Goal: Task Accomplishment & Management: Complete application form

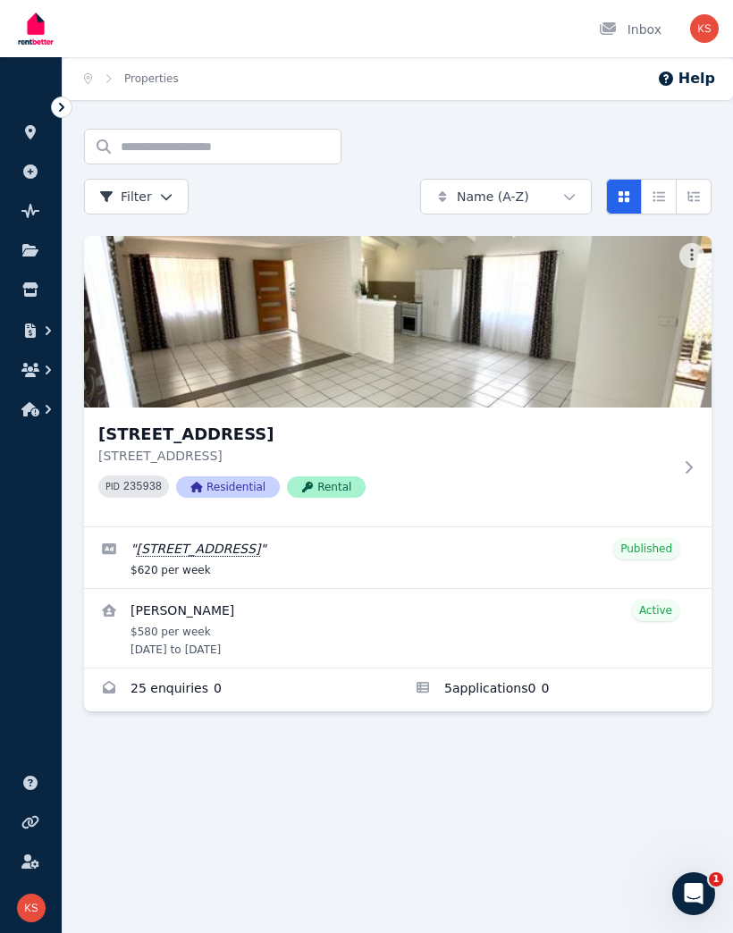
click at [31, 373] on icon "button" at bounding box center [30, 370] width 18 height 14
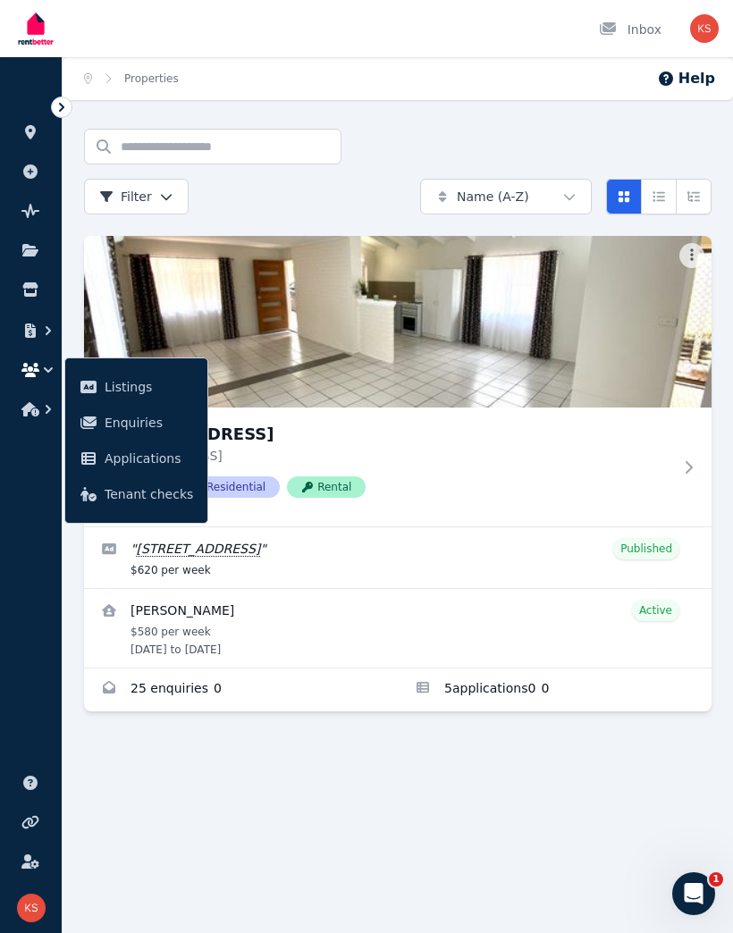
click at [36, 262] on link at bounding box center [30, 250] width 33 height 29
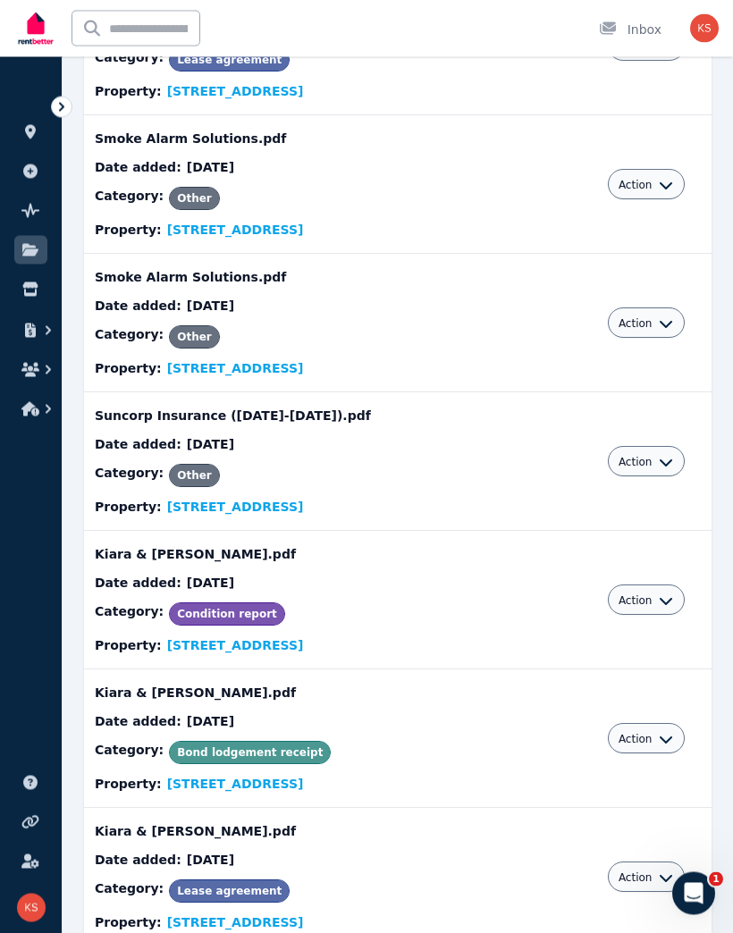
scroll to position [506, 0]
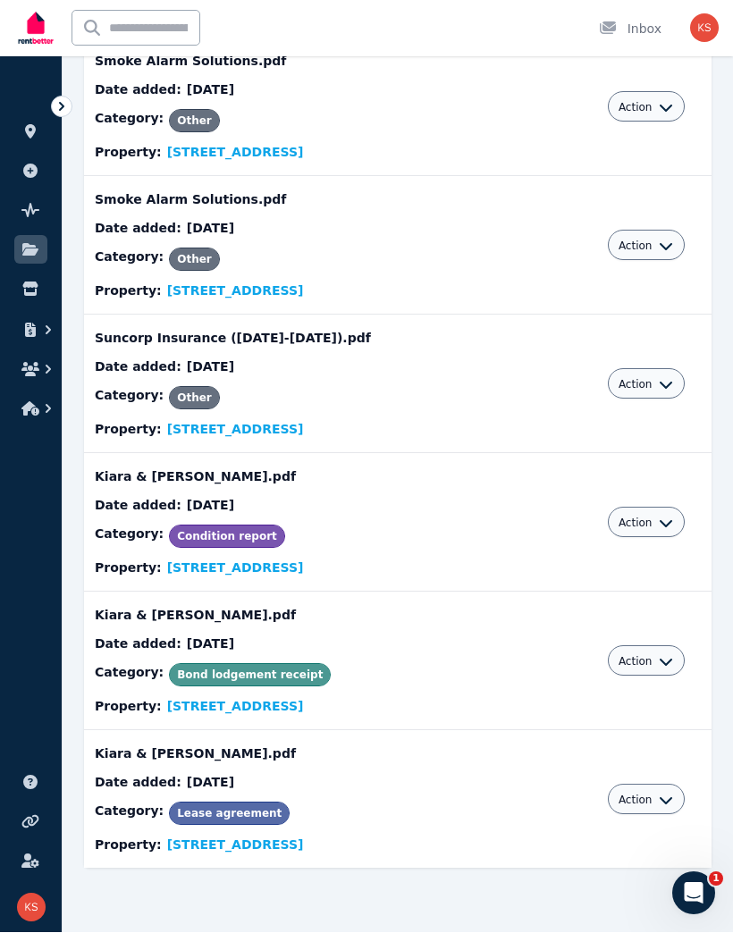
click at [230, 532] on span "Condition report" at bounding box center [227, 537] width 100 height 13
click at [658, 527] on icon "button" at bounding box center [665, 523] width 14 height 14
click at [551, 591] on link "View" at bounding box center [591, 596] width 172 height 32
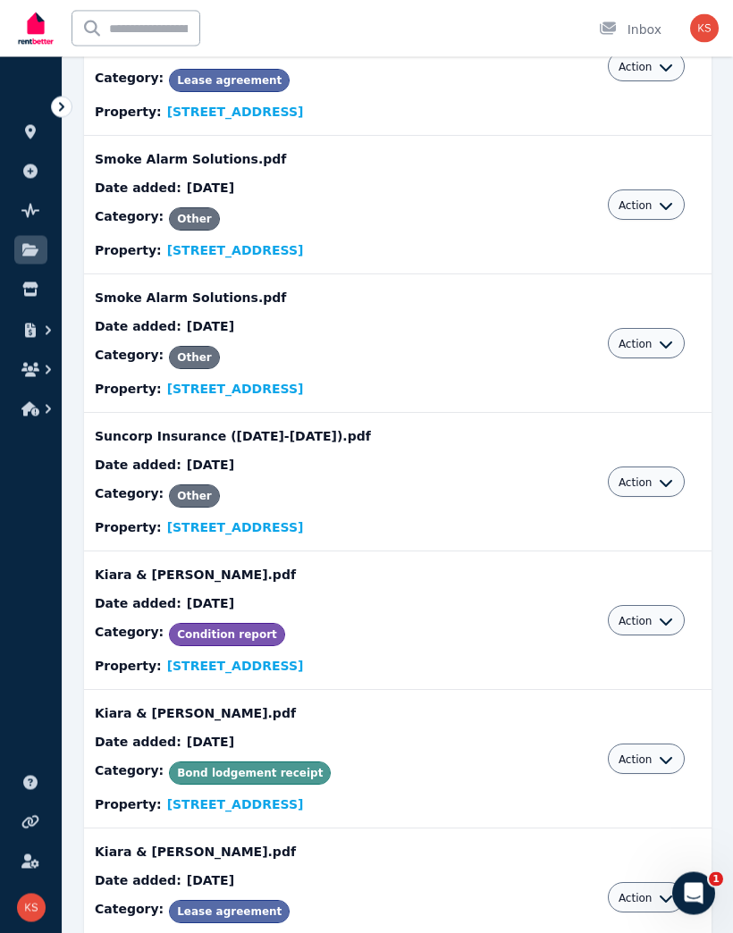
scroll to position [415, 0]
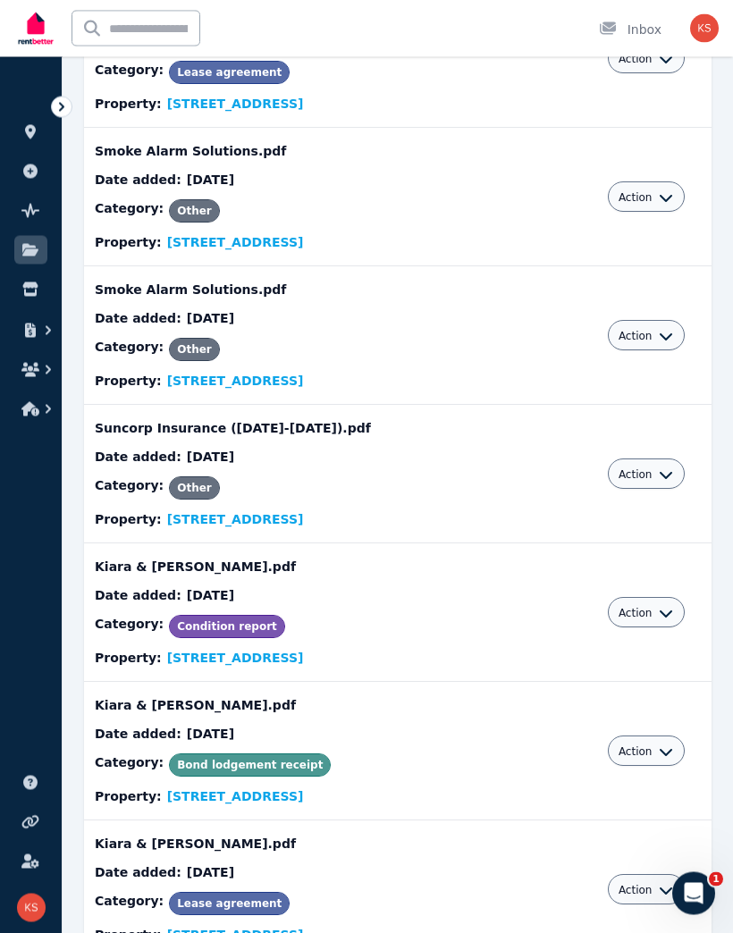
click at [660, 609] on icon "button" at bounding box center [665, 614] width 14 height 14
click at [581, 720] on link "Download" at bounding box center [591, 717] width 172 height 32
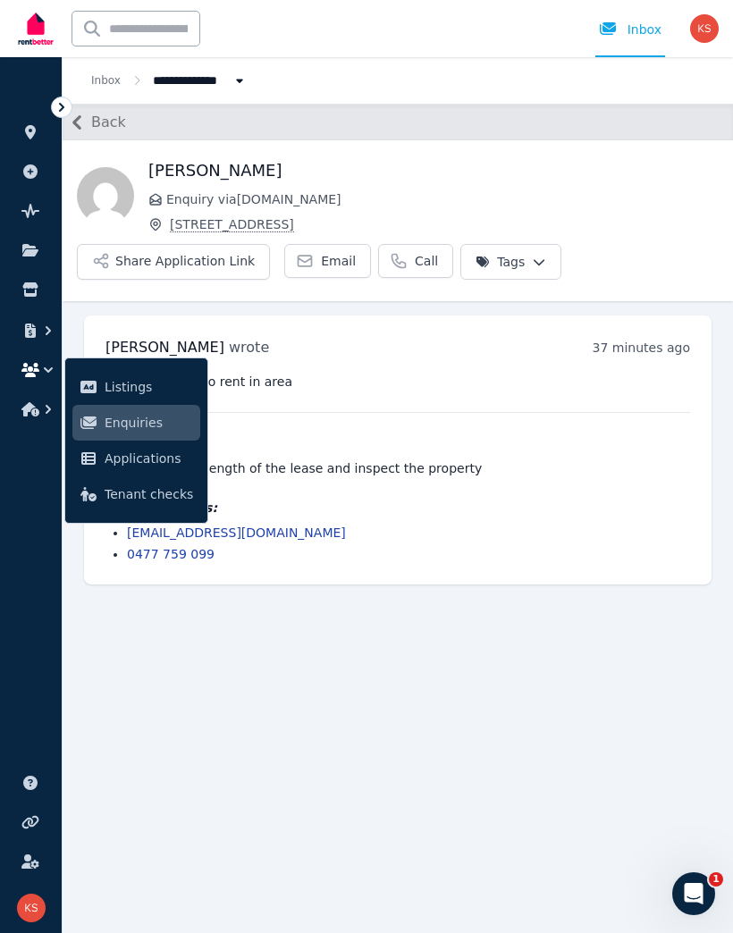
click at [38, 297] on link at bounding box center [30, 289] width 33 height 29
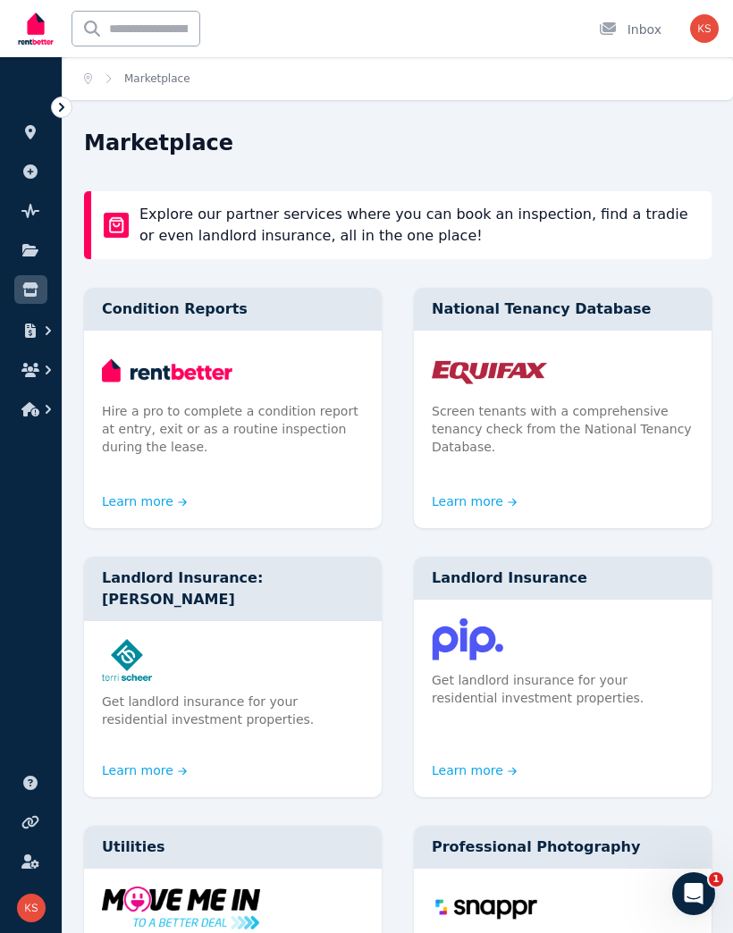
click at [174, 38] on input "text" at bounding box center [135, 29] width 127 height 34
type input "**********"
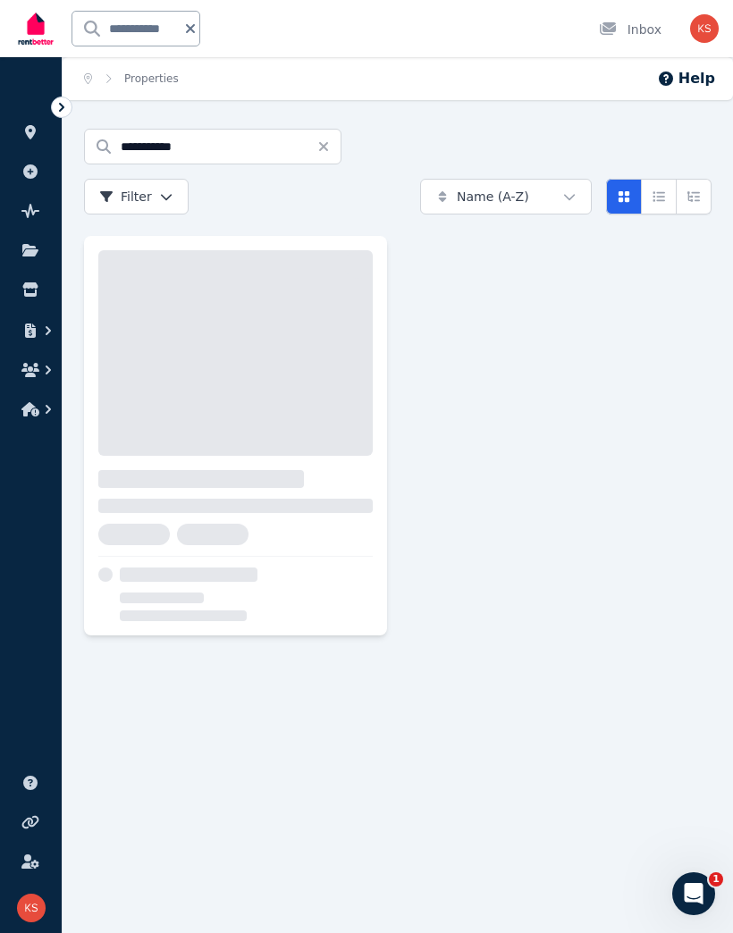
click at [256, 488] on div at bounding box center [200, 479] width 205 height 18
click at [38, 415] on icon "button" at bounding box center [30, 409] width 18 height 14
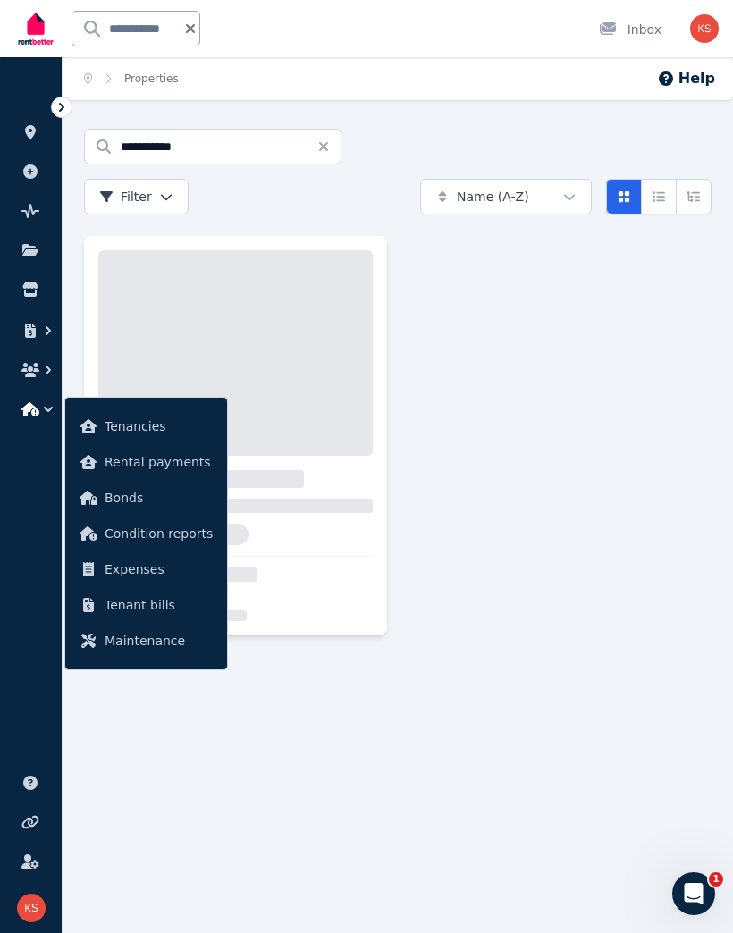
click at [172, 535] on span "Condition reports" at bounding box center [159, 533] width 108 height 21
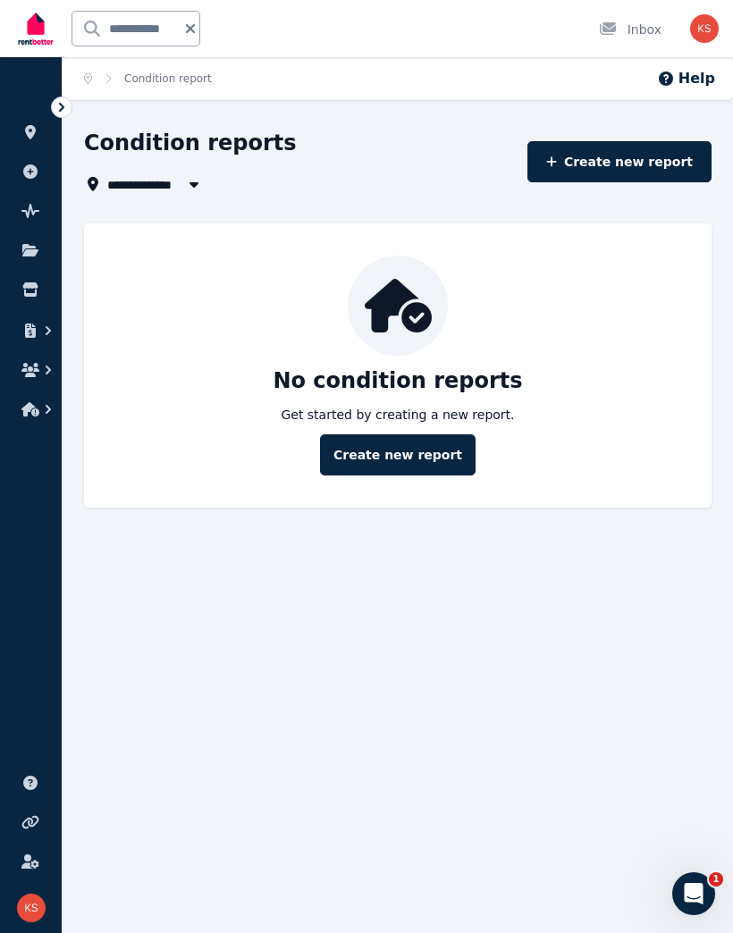
click at [431, 458] on link "Create new report" at bounding box center [397, 454] width 155 height 41
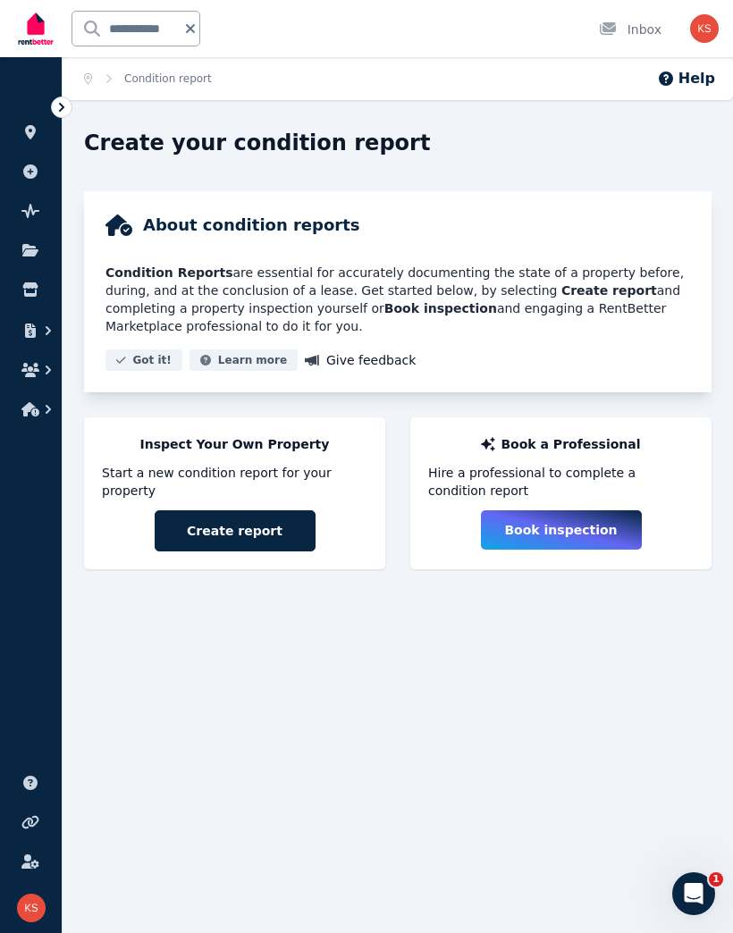
click at [260, 512] on button "Create report" at bounding box center [235, 530] width 161 height 41
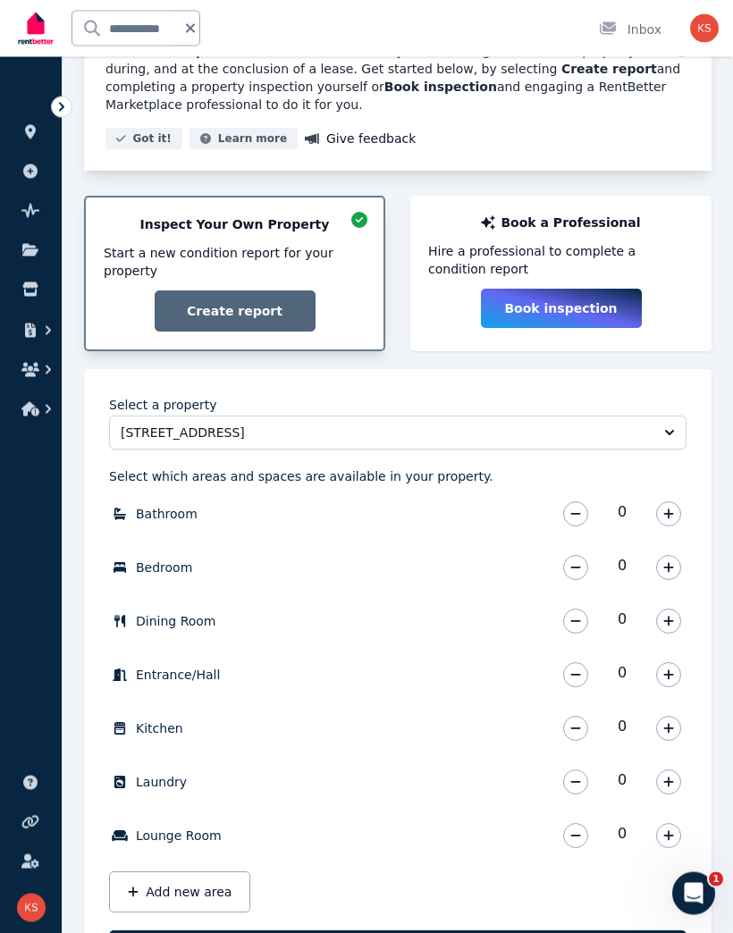
click at [665, 520] on button "button" at bounding box center [668, 514] width 25 height 25
click at [671, 566] on icon "button" at bounding box center [668, 567] width 11 height 13
click at [678, 565] on button "button" at bounding box center [668, 567] width 25 height 25
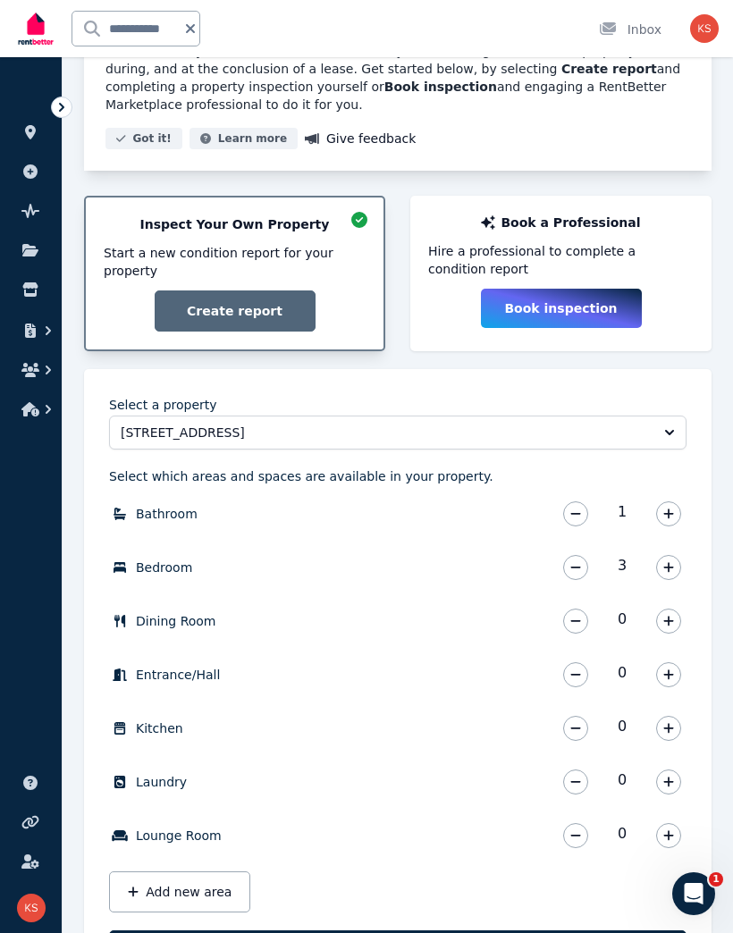
click at [669, 624] on icon "button" at bounding box center [668, 621] width 10 height 10
click at [673, 674] on icon "button" at bounding box center [668, 674] width 11 height 13
click at [669, 720] on button "button" at bounding box center [668, 728] width 25 height 25
click at [674, 766] on div "0" at bounding box center [621, 782] width 129 height 36
click at [669, 786] on icon "button" at bounding box center [668, 781] width 11 height 13
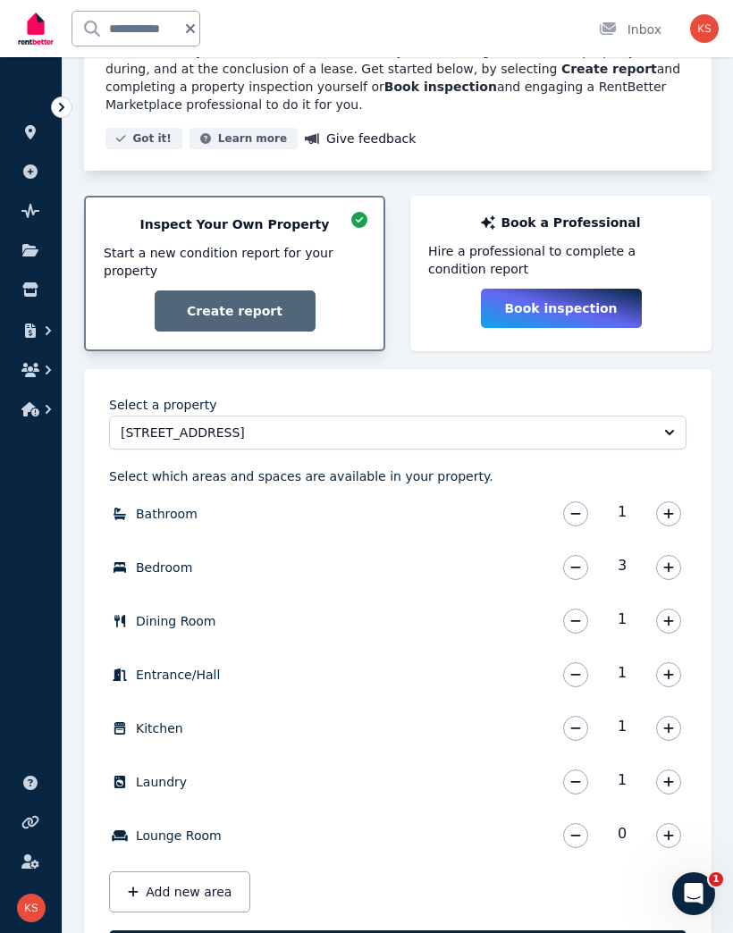
click at [674, 839] on icon "button" at bounding box center [668, 835] width 11 height 13
click at [679, 841] on button "button" at bounding box center [668, 835] width 25 height 25
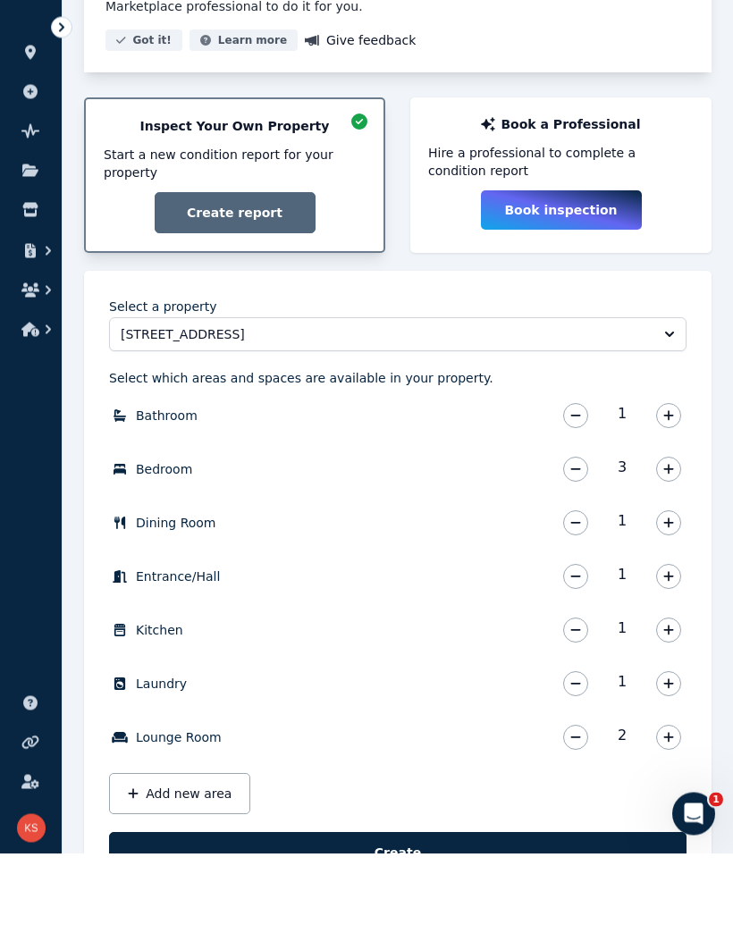
scroll to position [239, 0]
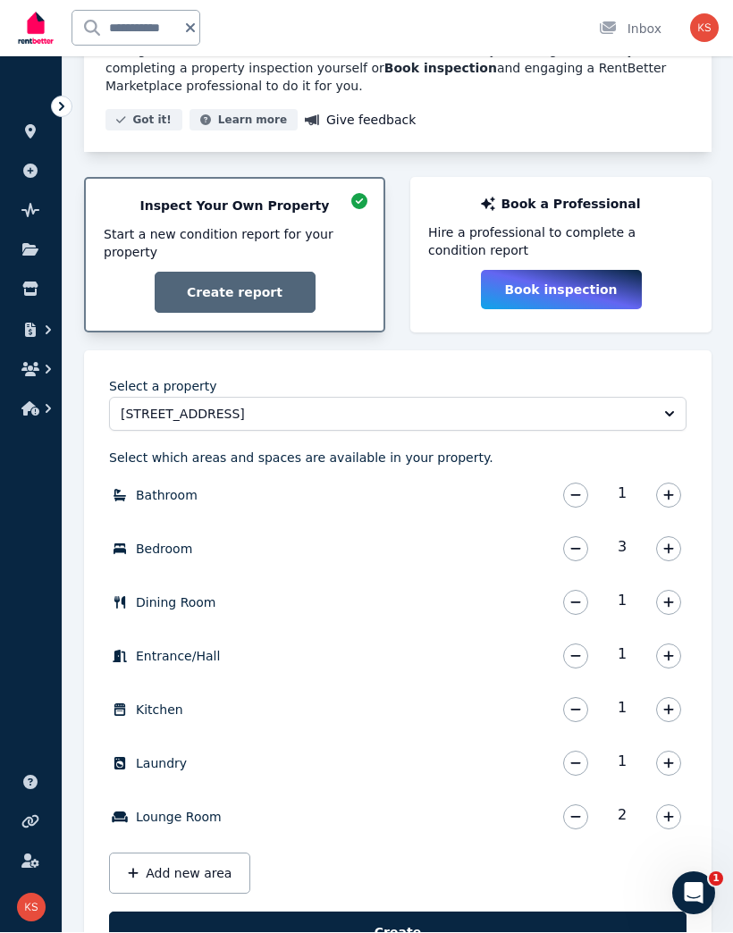
click at [201, 872] on button "Add new area" at bounding box center [179, 873] width 141 height 41
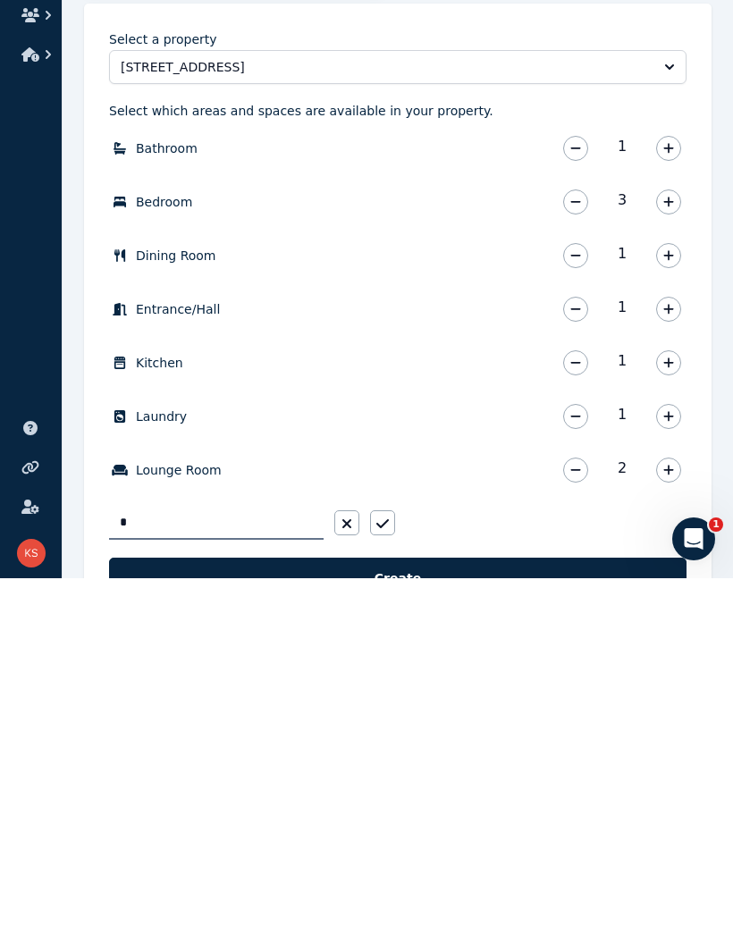
scroll to position [310, 0]
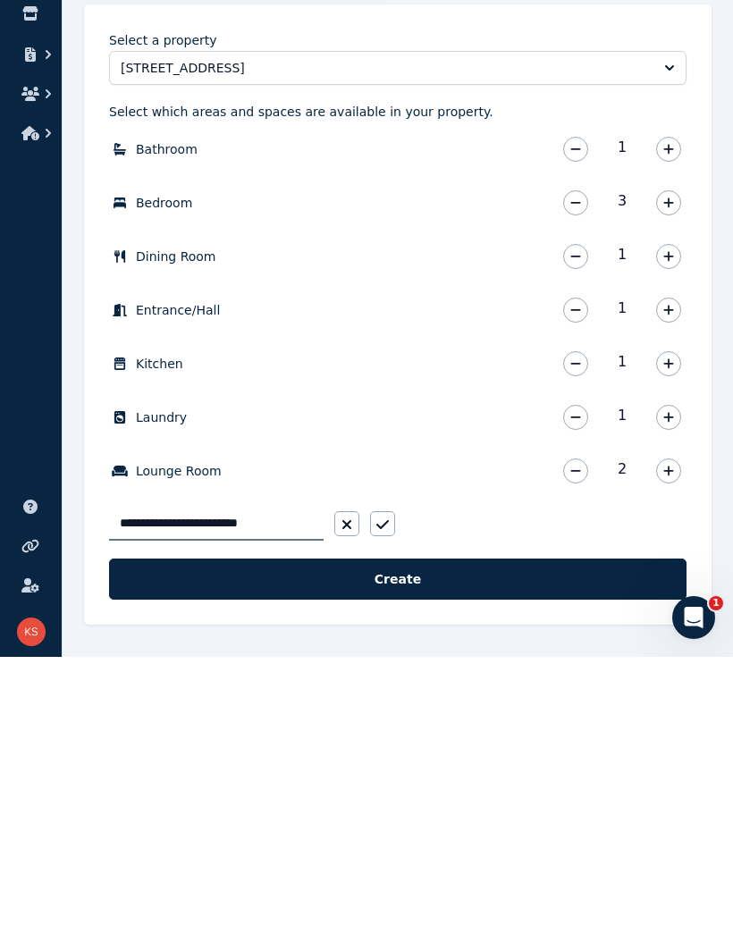
type input "**********"
click at [390, 787] on button "button" at bounding box center [382, 799] width 25 height 25
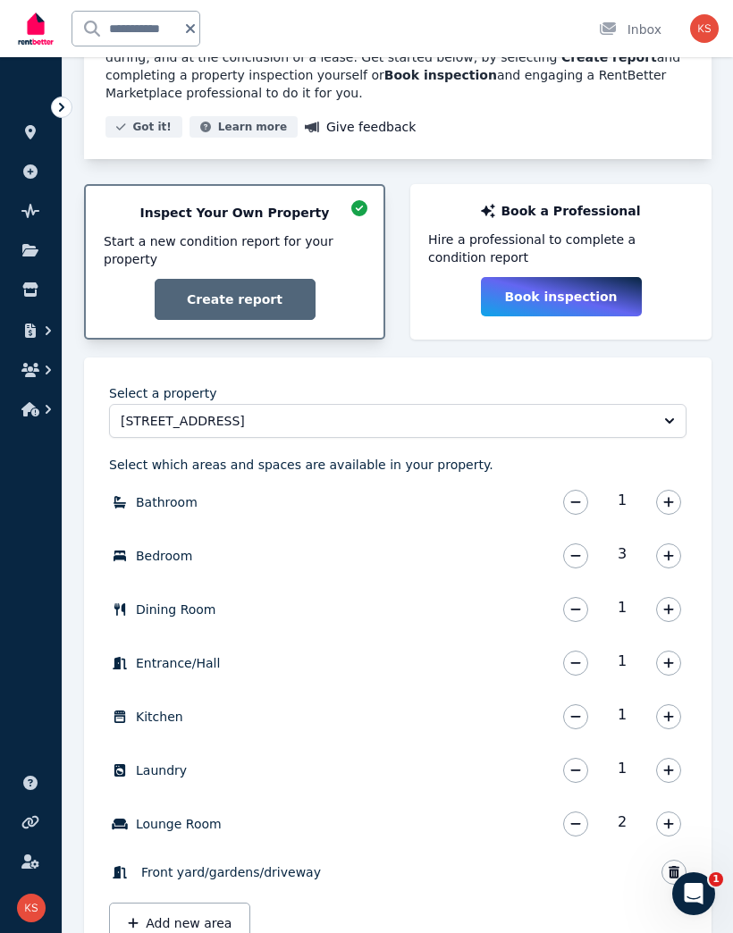
click at [208, 925] on button "Add new area" at bounding box center [179, 922] width 141 height 41
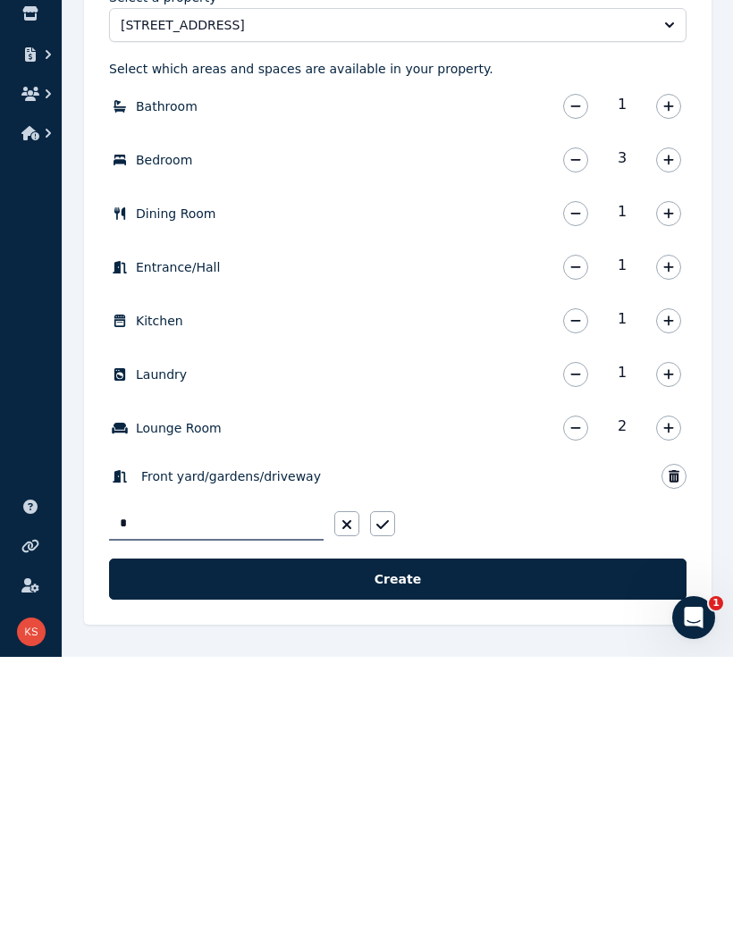
scroll to position [353, 0]
type input "**********"
click at [389, 787] on button "button" at bounding box center [382, 799] width 25 height 25
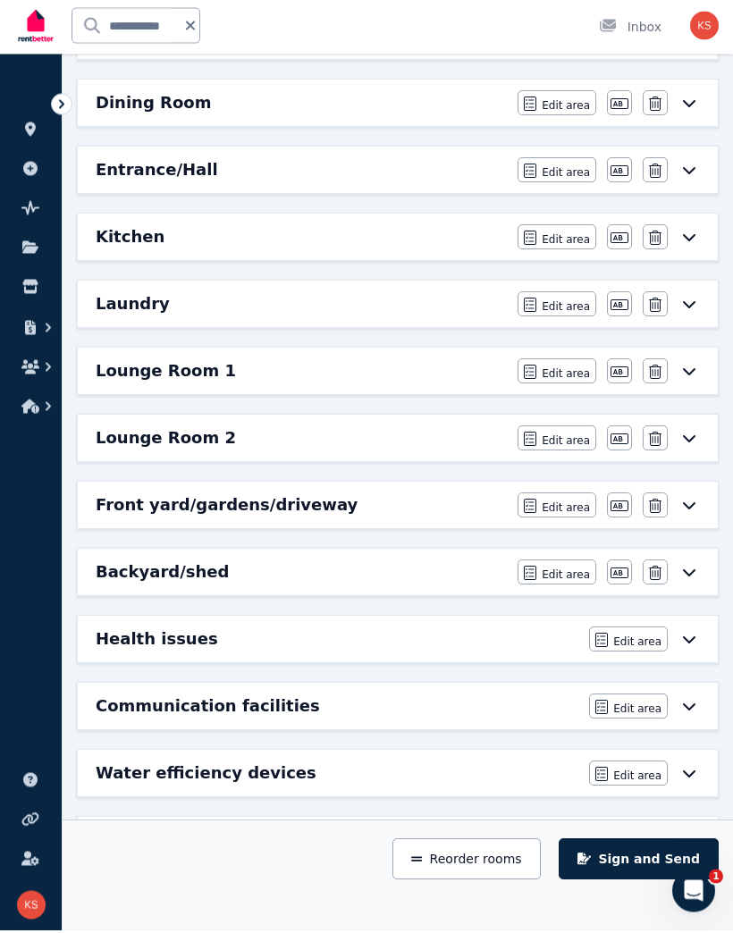
scroll to position [513, 0]
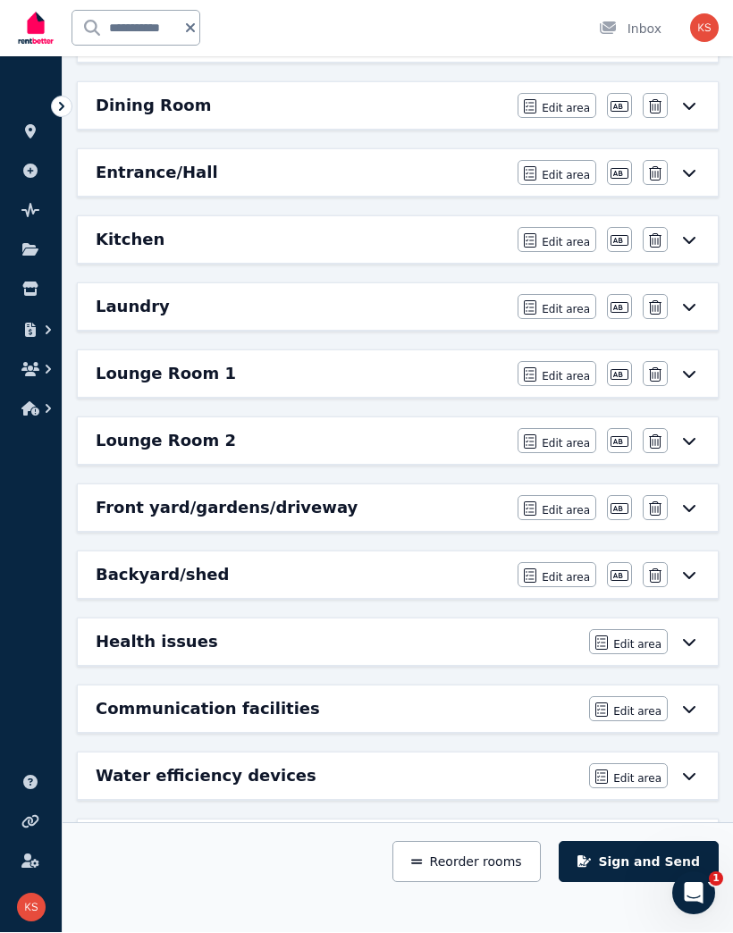
click at [688, 708] on icon at bounding box center [688, 709] width 21 height 14
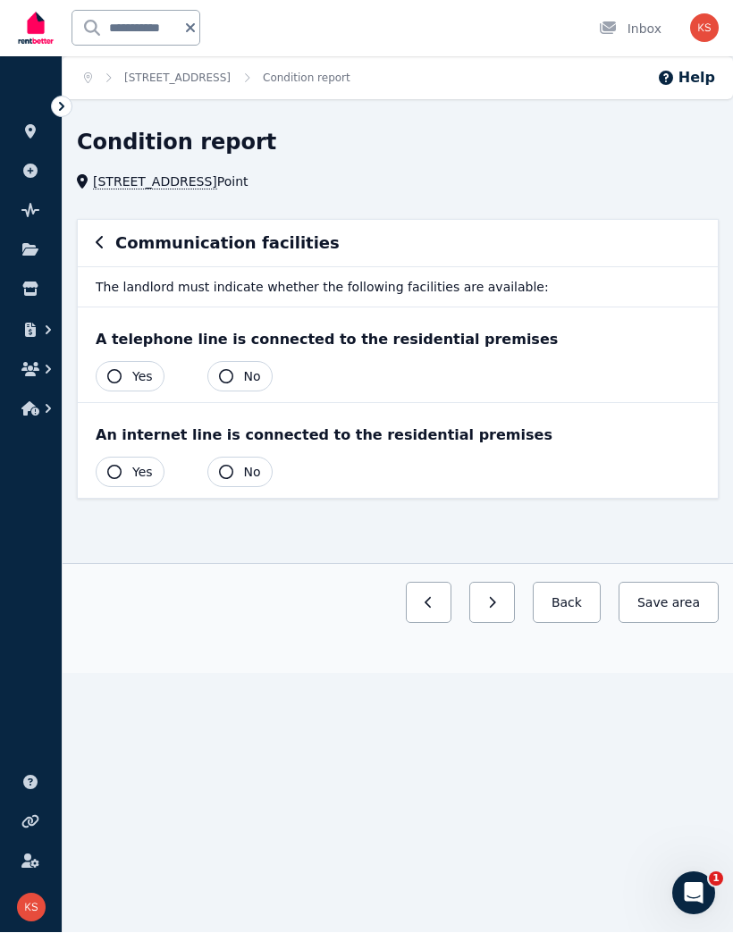
click at [138, 368] on span "Yes" at bounding box center [142, 377] width 21 height 18
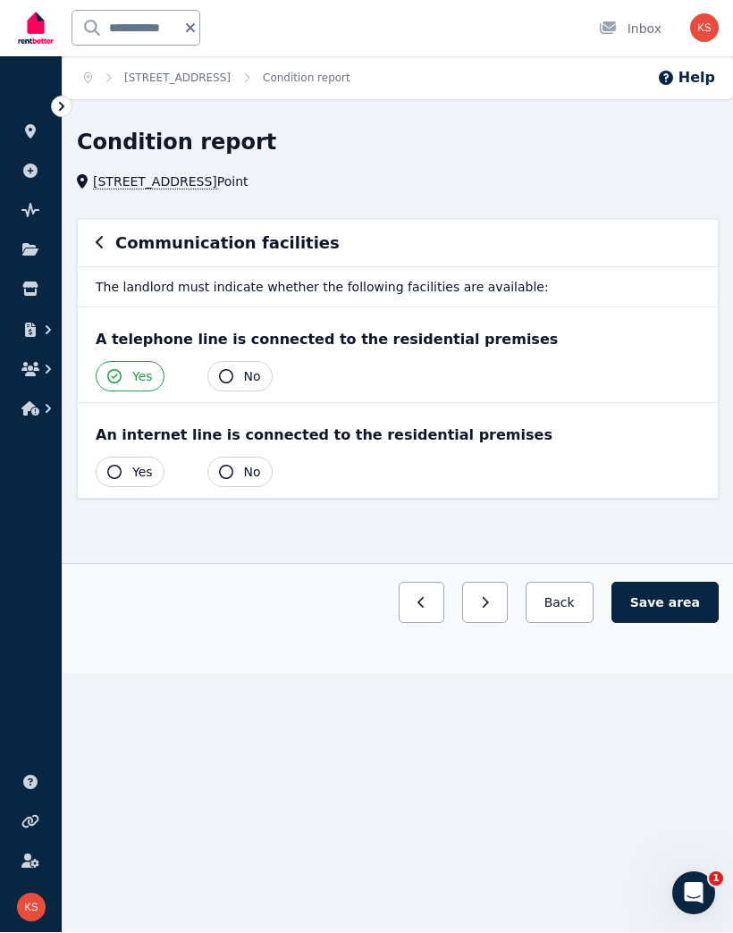
click at [132, 240] on h6 "Communication facilities" at bounding box center [227, 243] width 224 height 25
click at [107, 235] on div "Communication facilities" at bounding box center [398, 243] width 604 height 25
click at [575, 609] on button "Back" at bounding box center [559, 602] width 68 height 41
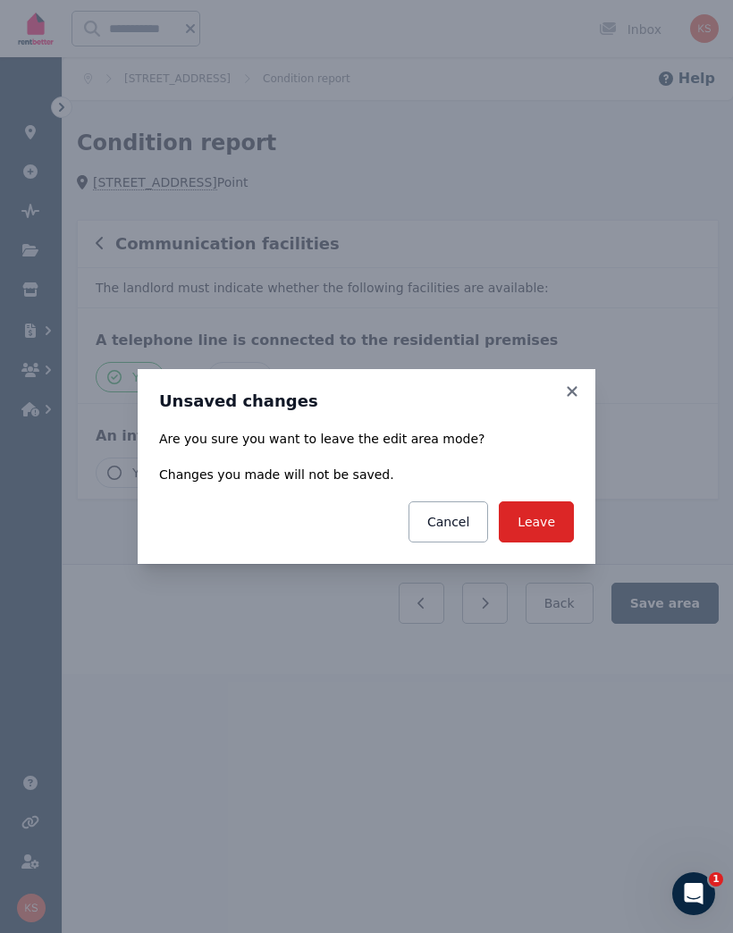
click at [557, 519] on button "Leave" at bounding box center [536, 521] width 75 height 41
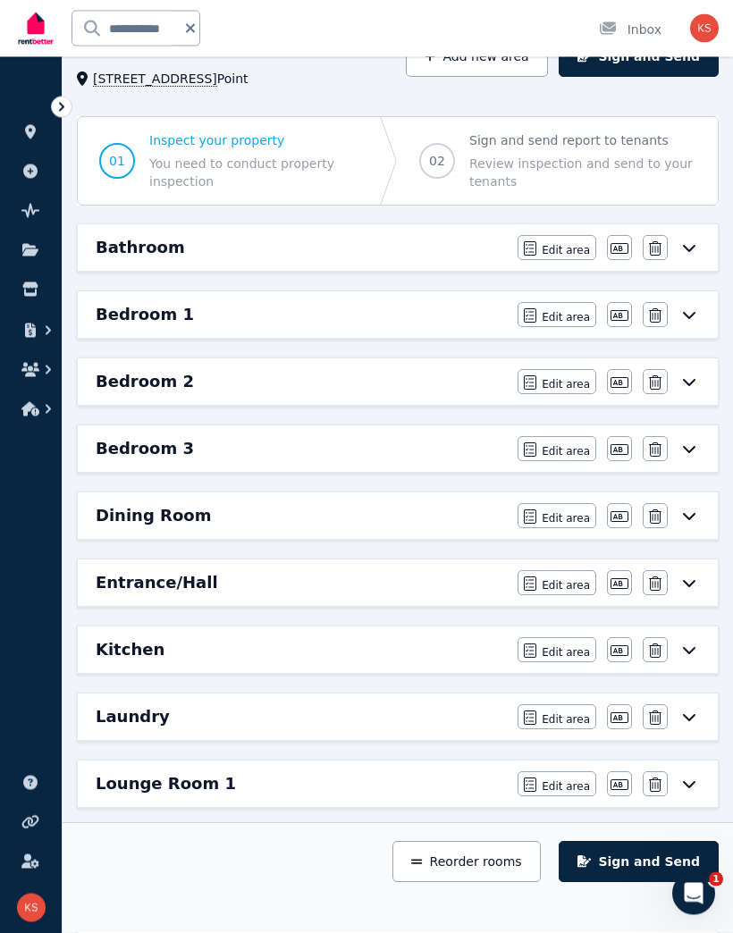
scroll to position [104, 0]
click at [563, 247] on span "Edit area" at bounding box center [565, 250] width 48 height 14
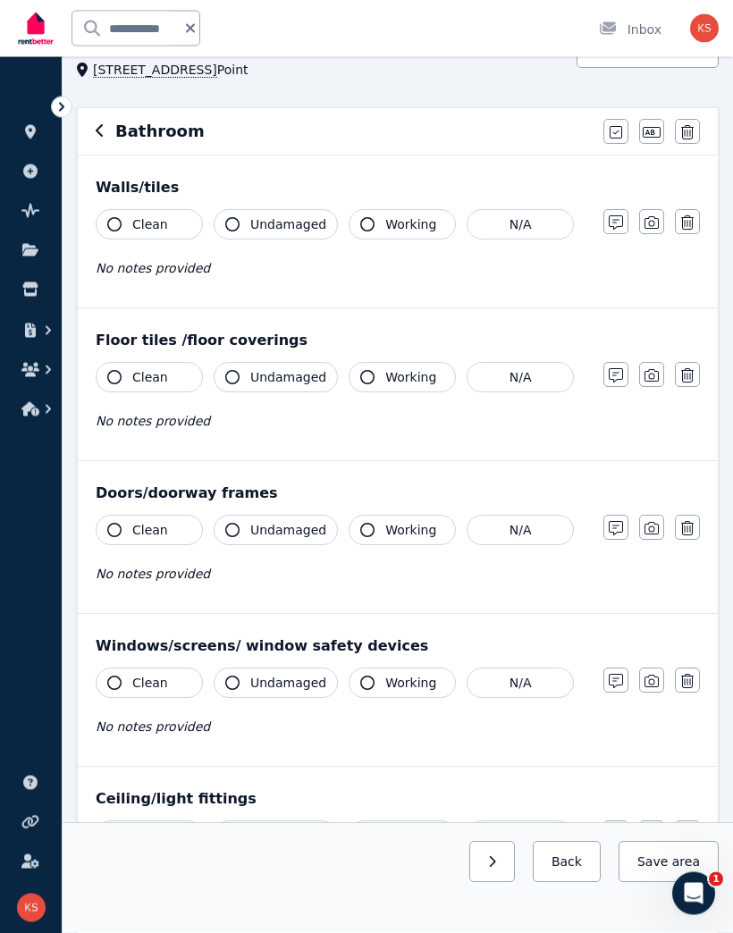
scroll to position [0, 0]
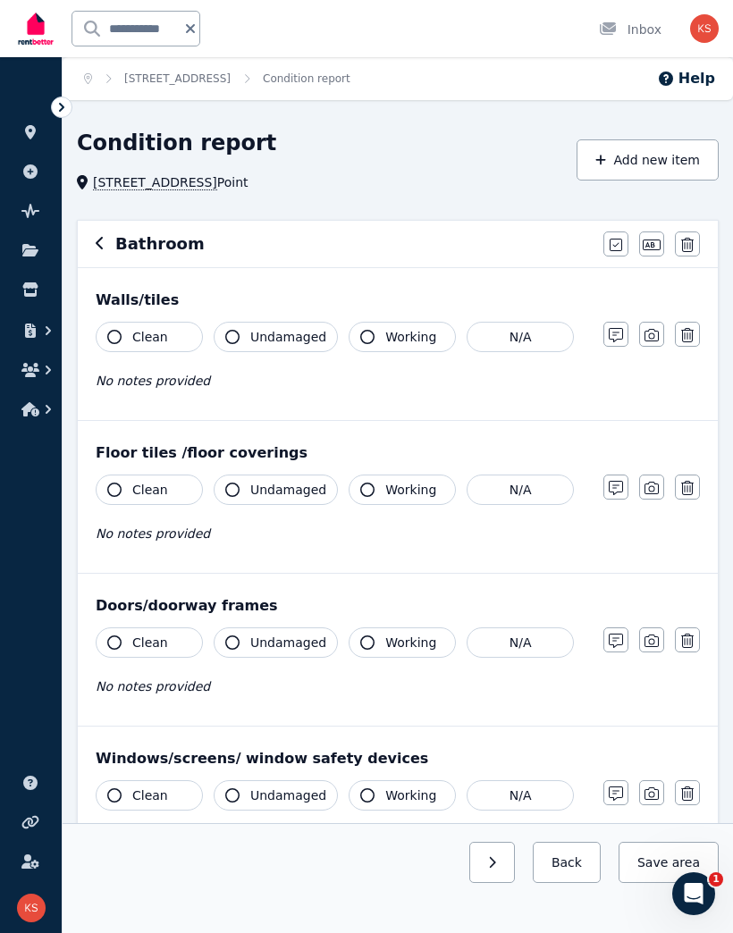
click at [104, 239] on icon "button" at bounding box center [100, 243] width 9 height 14
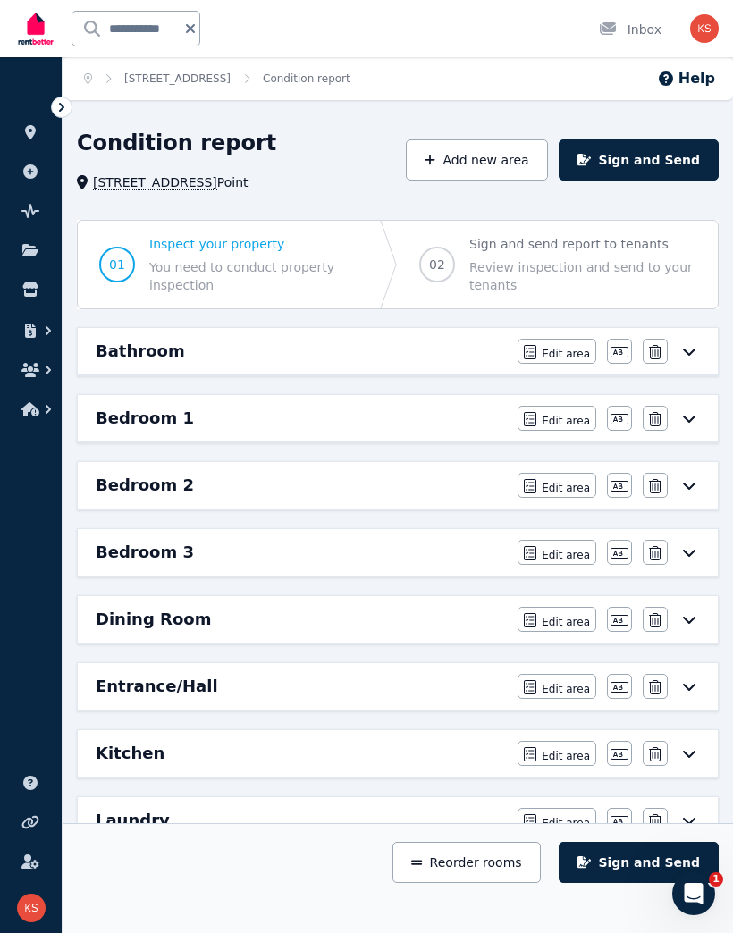
click at [38, 409] on icon "button" at bounding box center [30, 409] width 18 height 14
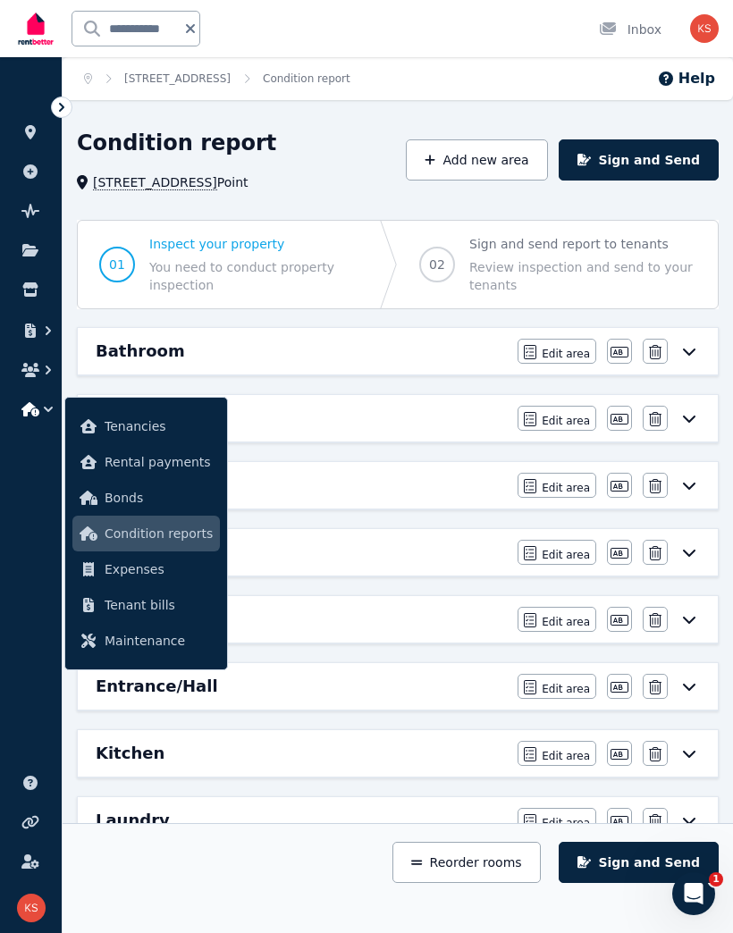
click at [132, 502] on span "Bonds" at bounding box center [159, 497] width 108 height 21
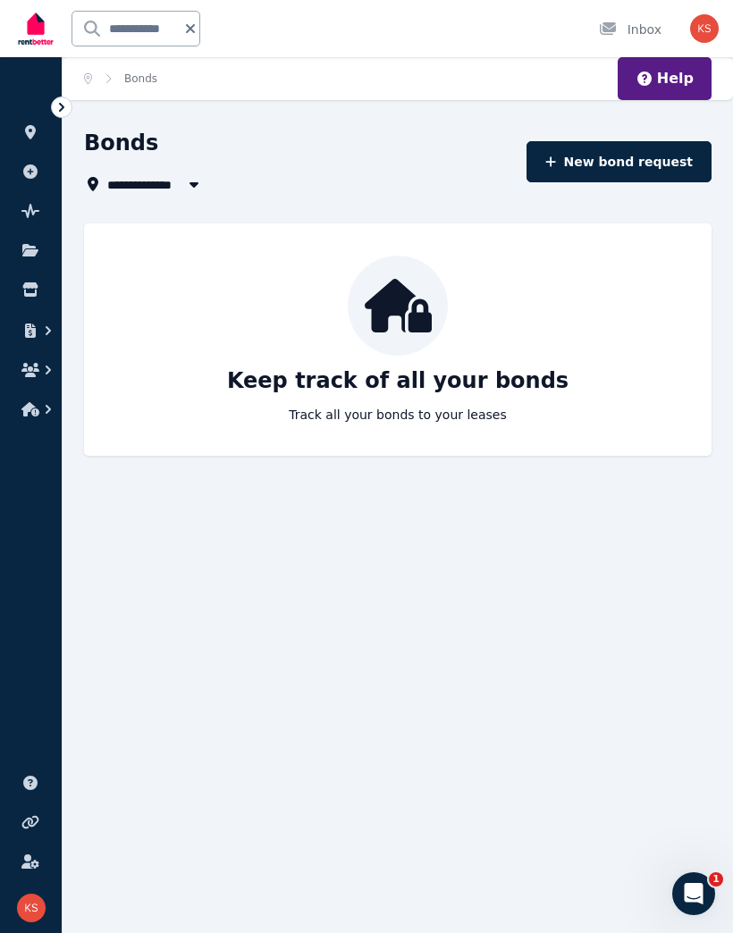
click at [600, 162] on button "New bond request" at bounding box center [618, 161] width 185 height 41
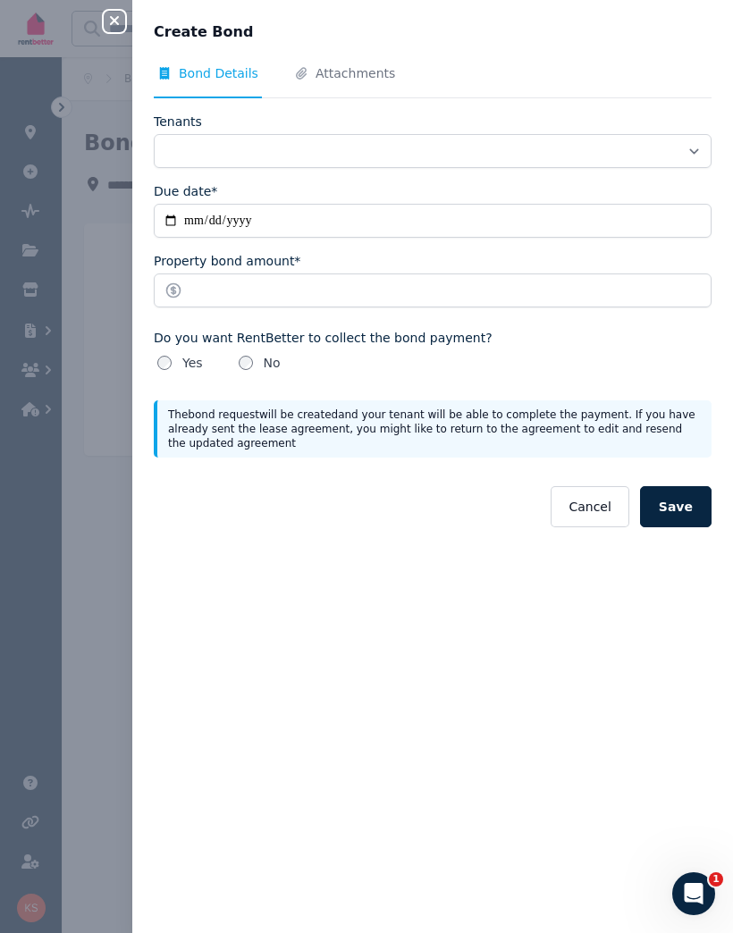
click at [113, 26] on icon "button" at bounding box center [114, 20] width 21 height 14
